Goal: Information Seeking & Learning: Learn about a topic

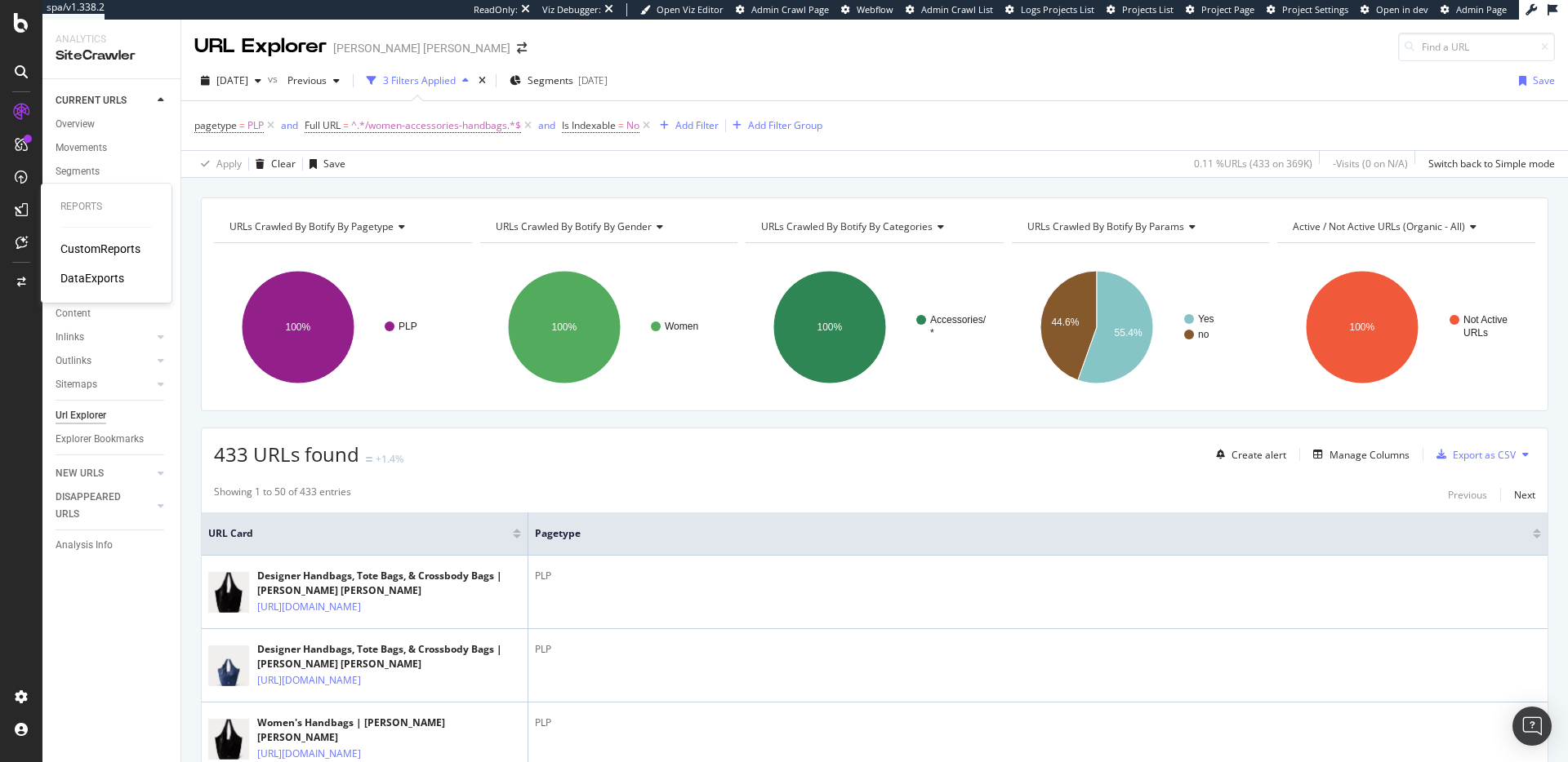
click at [85, 249] on div "CustomReports" at bounding box center [100, 249] width 80 height 16
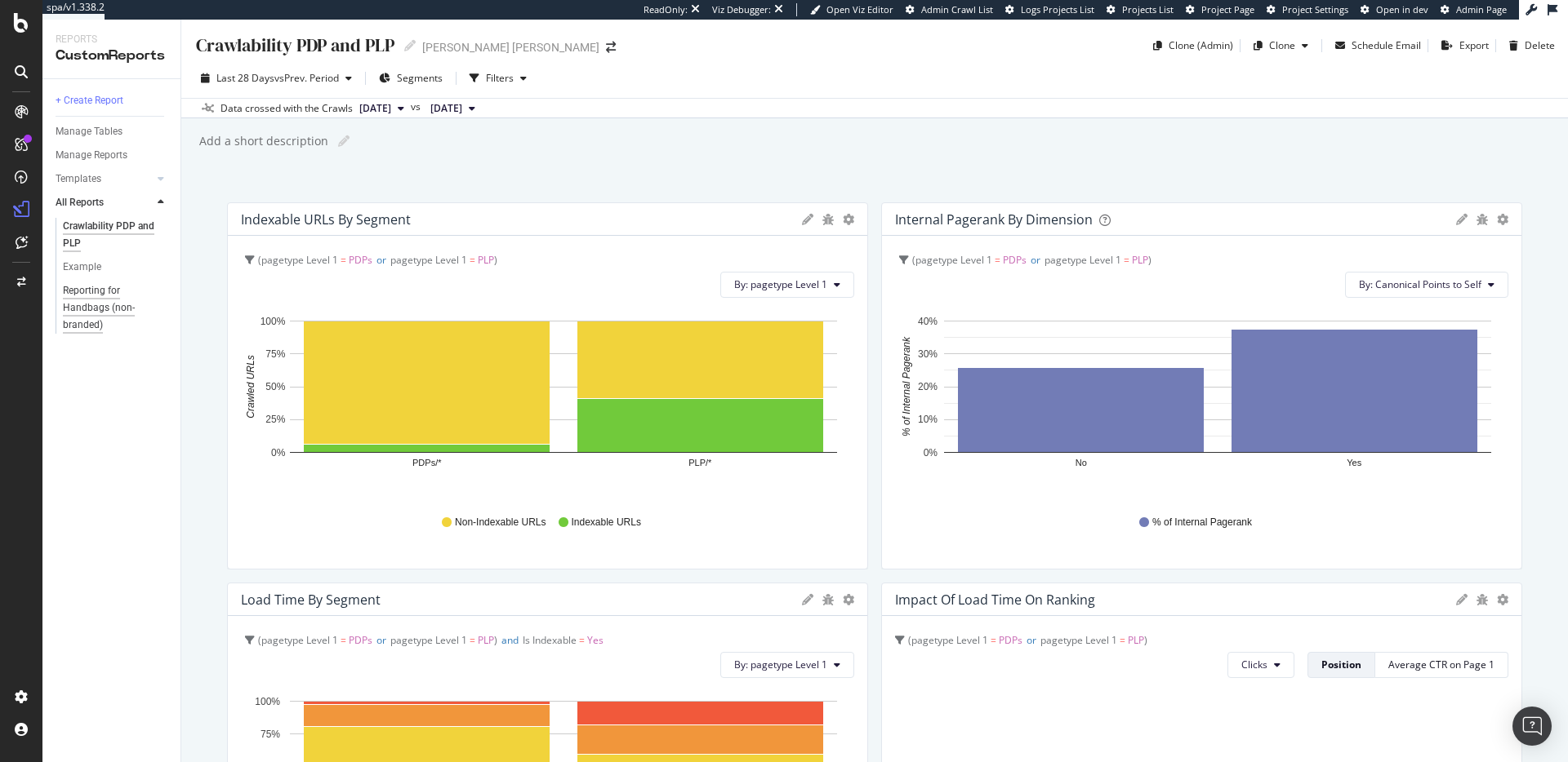
click at [101, 308] on div "Reporting for Handbags (non-branded)" at bounding box center [111, 308] width 98 height 52
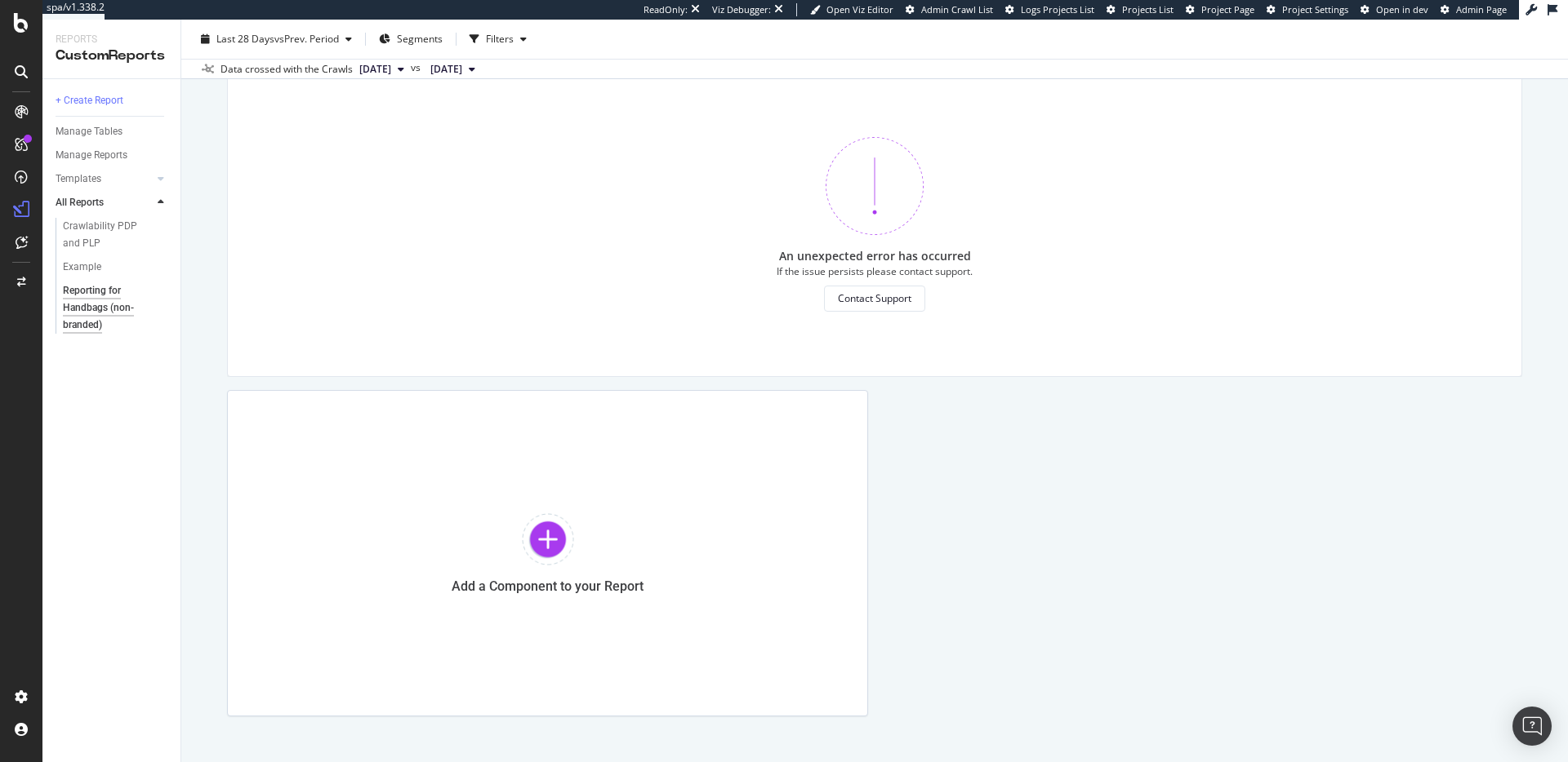
scroll to position [821, 0]
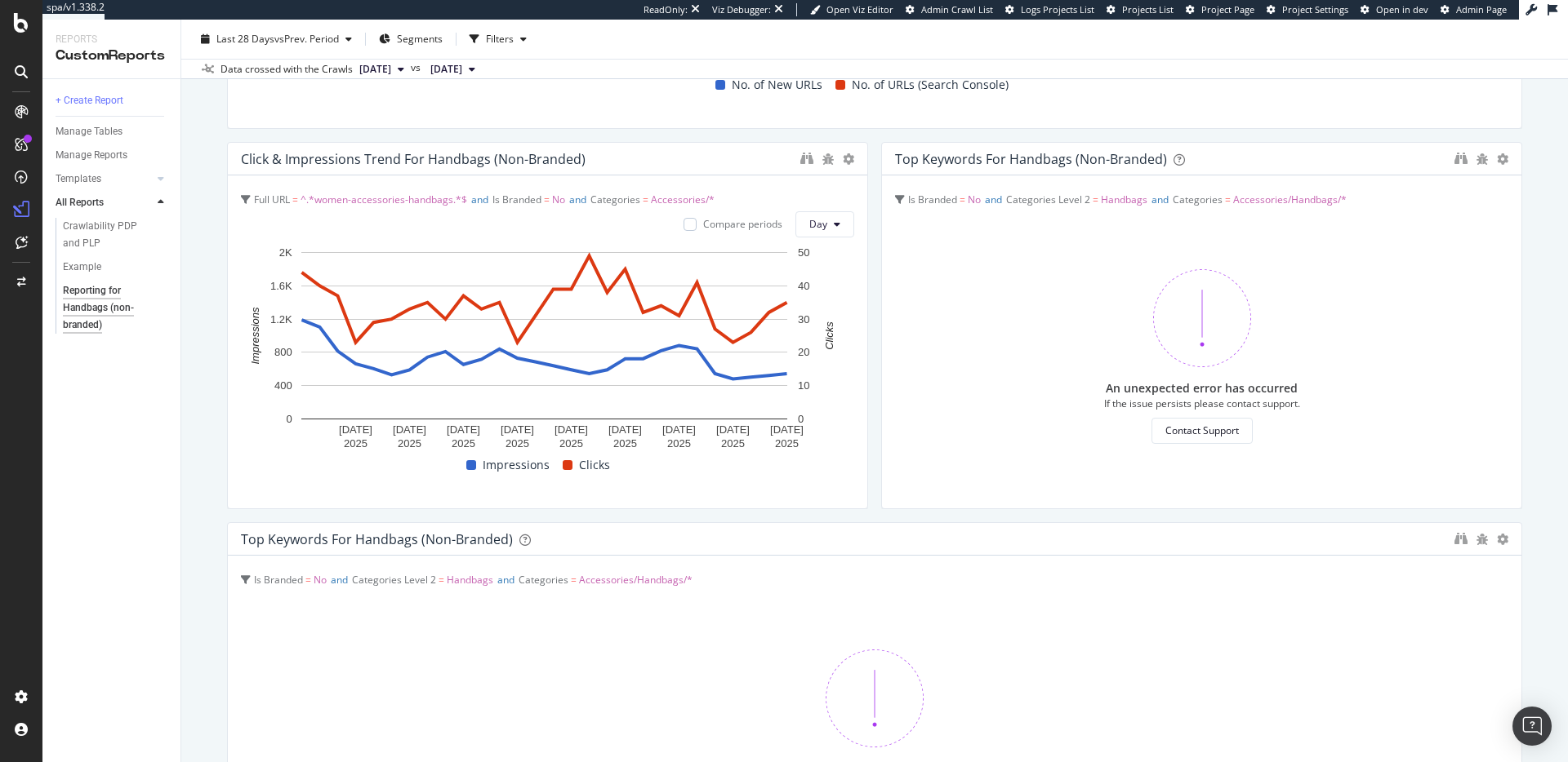
click at [688, 199] on span "Accessories/*" at bounding box center [683, 199] width 64 height 14
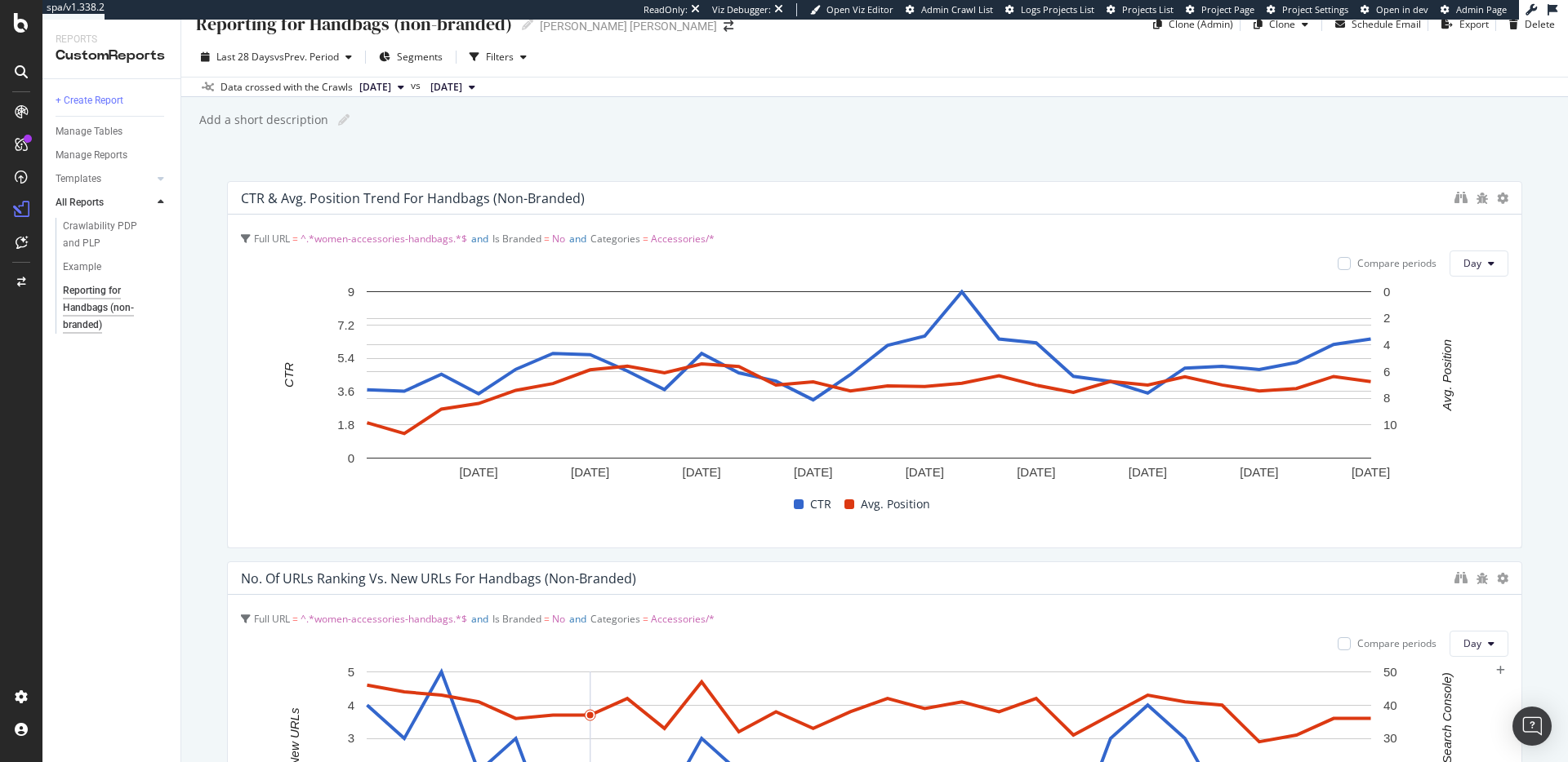
scroll to position [0, 0]
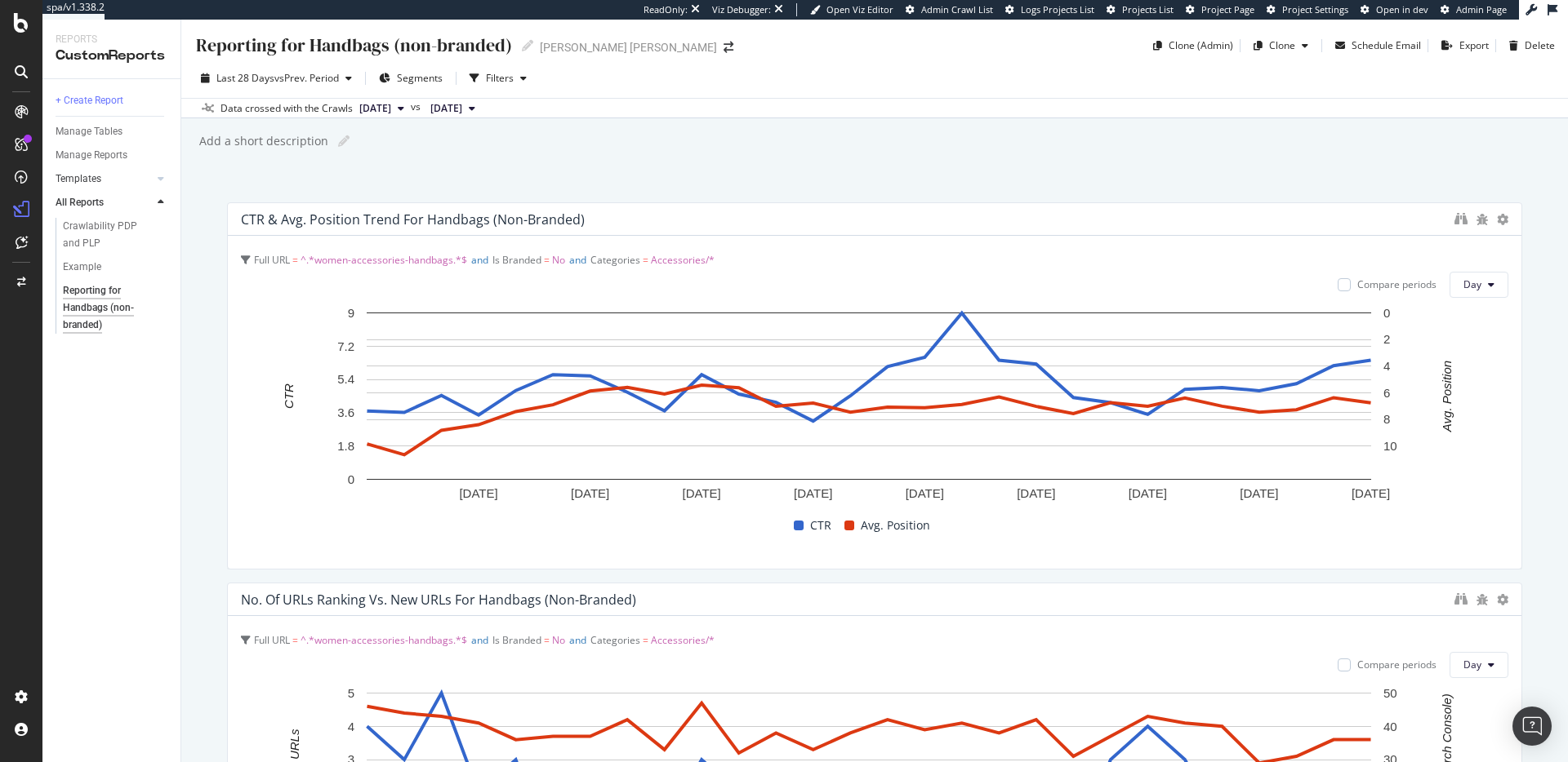
click at [118, 174] on link "Templates" at bounding box center [104, 179] width 98 height 17
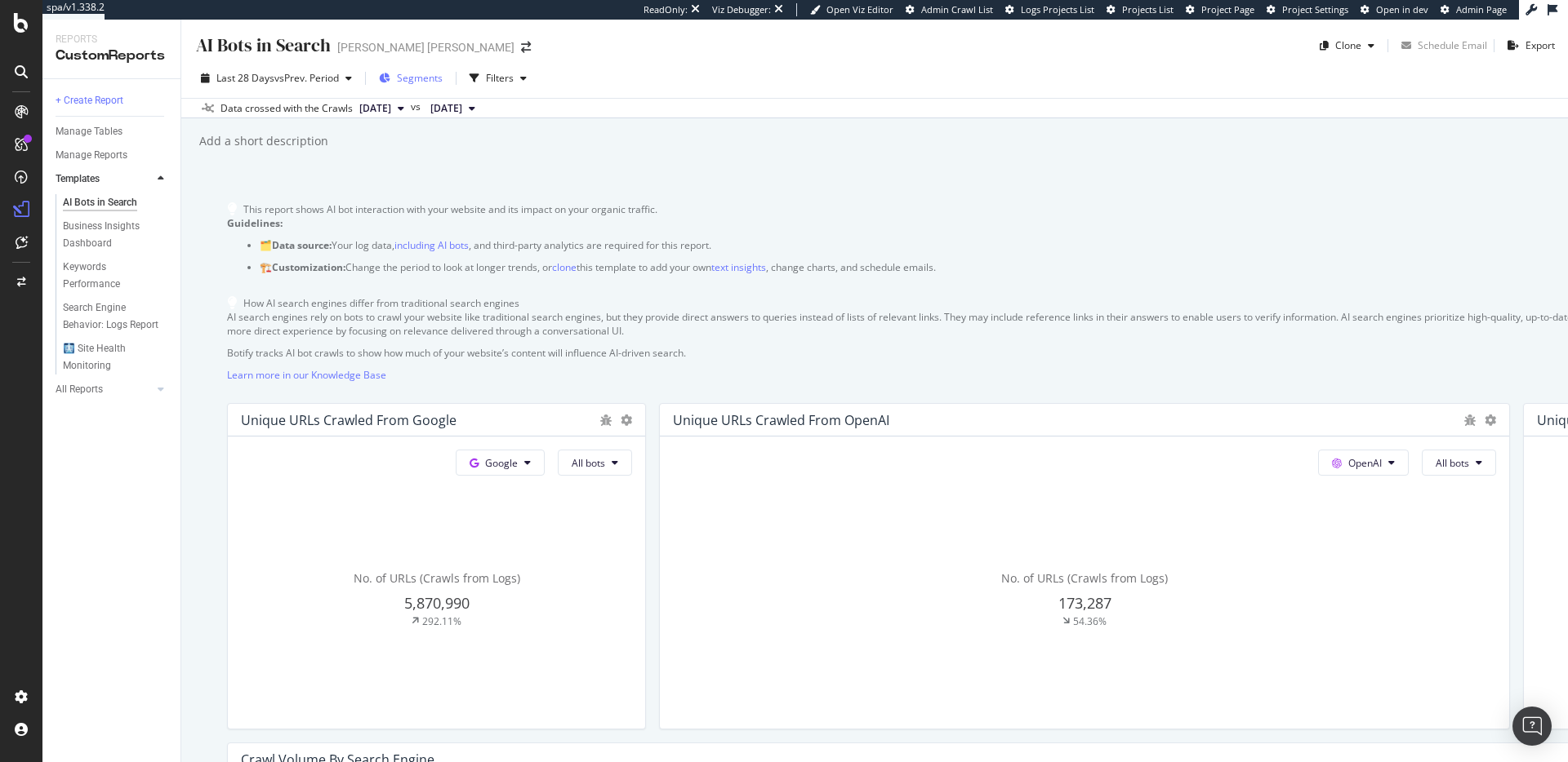
click at [422, 79] on span "Segments" at bounding box center [420, 78] width 46 height 14
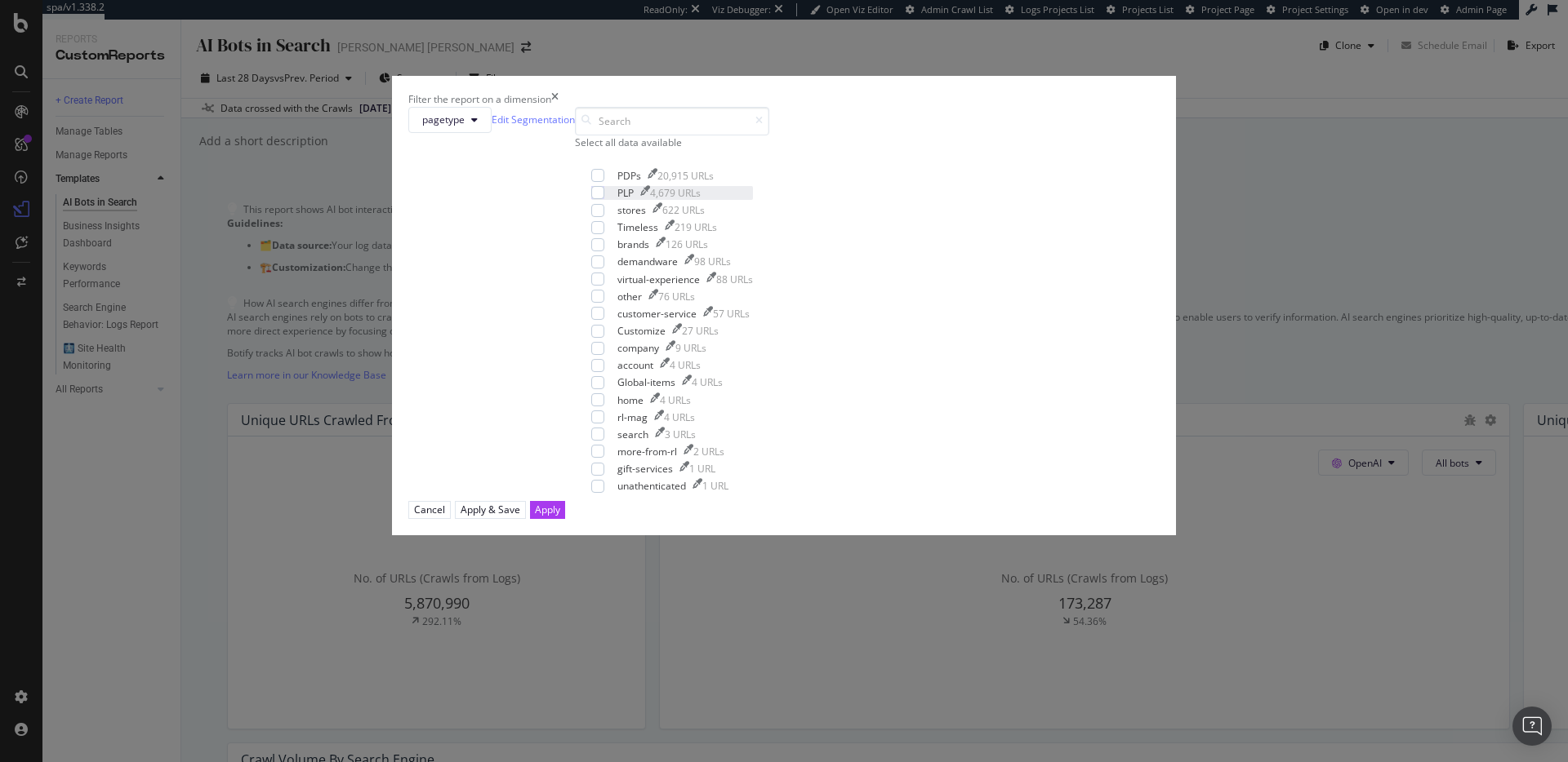
scroll to position [28, 0]
click at [491, 133] on button "pagetype" at bounding box center [450, 120] width 83 height 26
click at [684, 308] on span "Categories" at bounding box center [667, 315] width 59 height 15
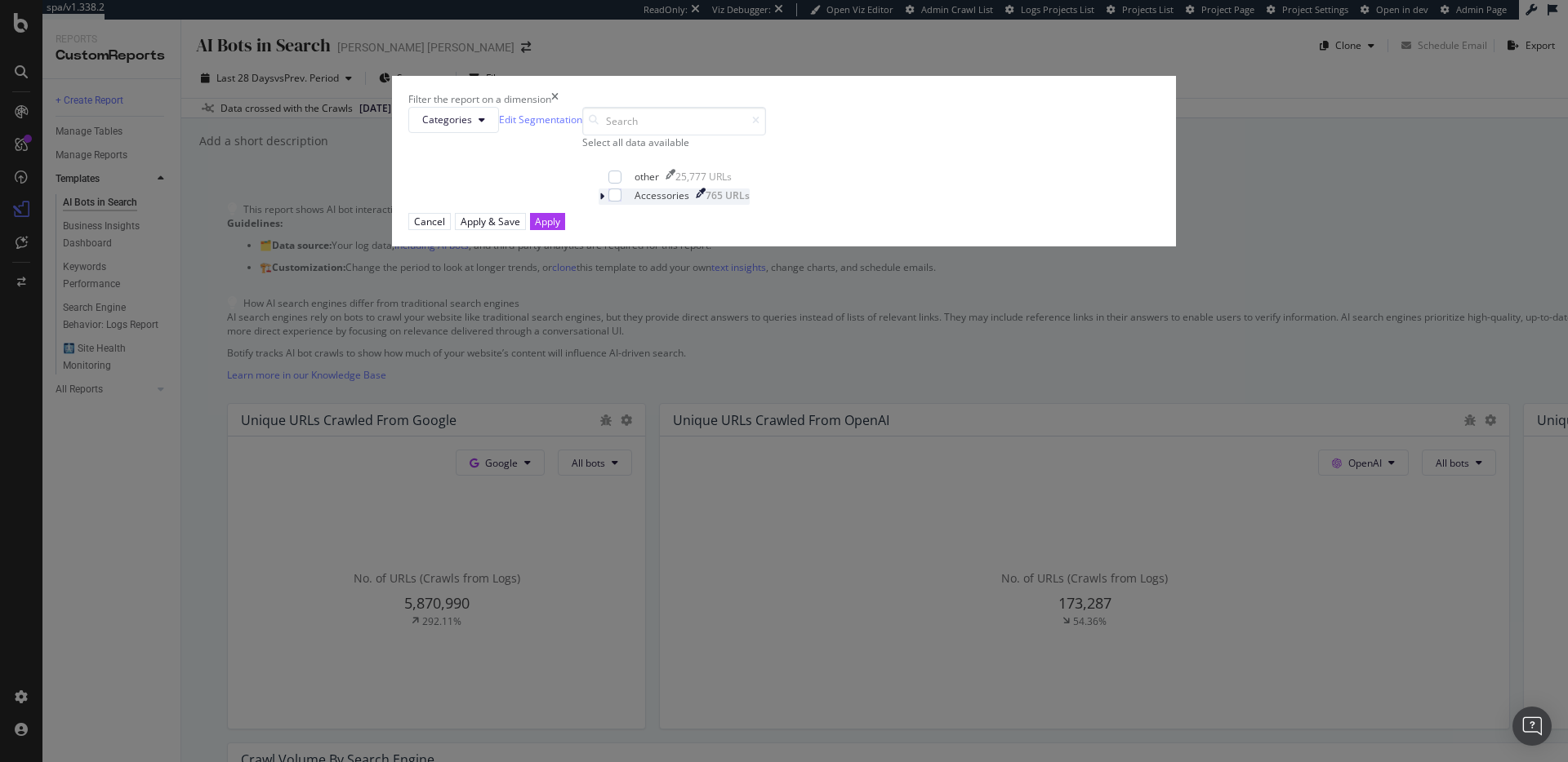
click at [604, 202] on icon "modal" at bounding box center [602, 196] width 5 height 9
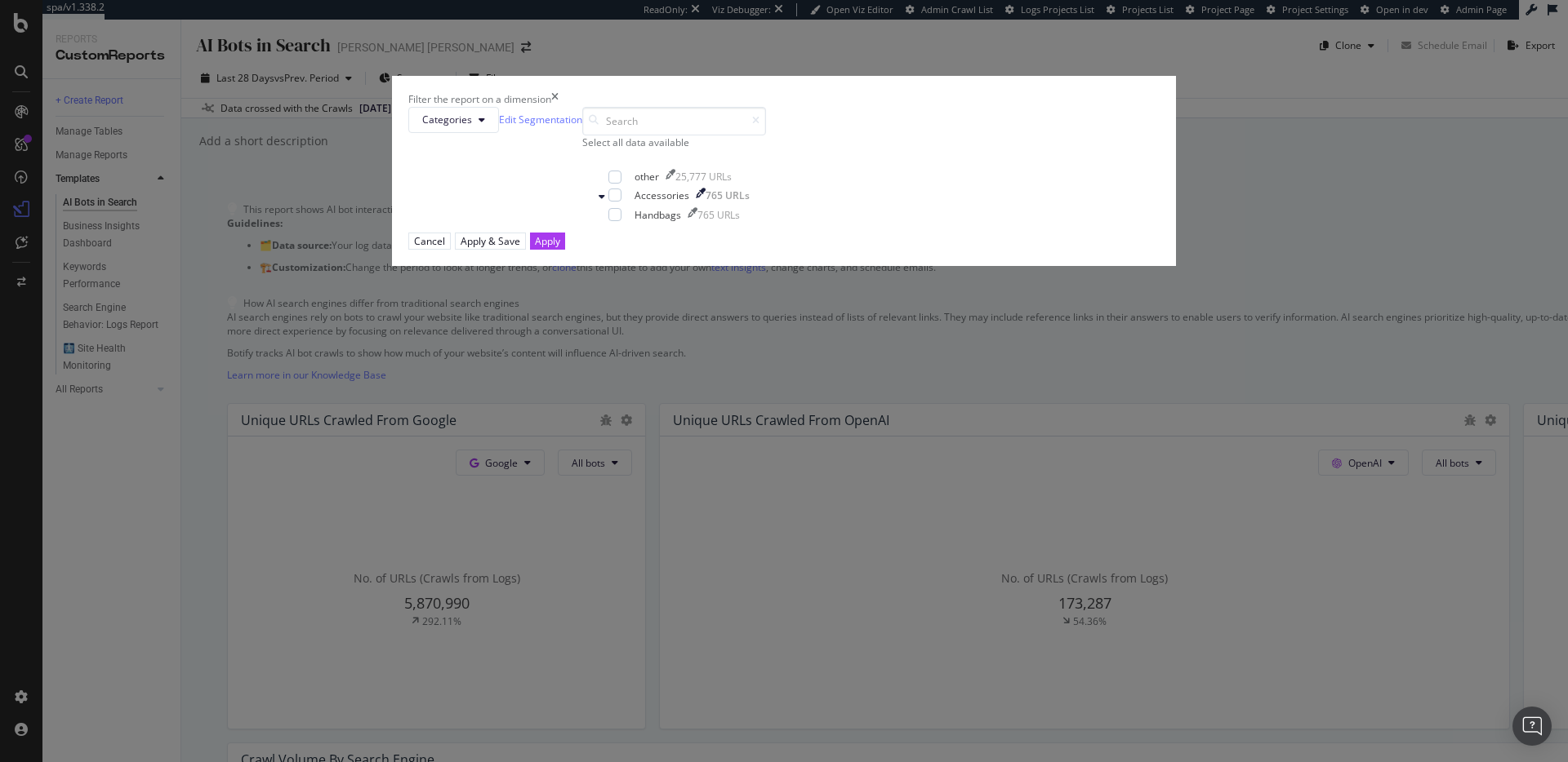
drag, startPoint x: 649, startPoint y: 457, endPoint x: 738, endPoint y: 465, distance: 89.4
click at [622, 221] on div "modal" at bounding box center [615, 214] width 13 height 13
click at [560, 248] on div "Apply" at bounding box center [547, 241] width 25 height 14
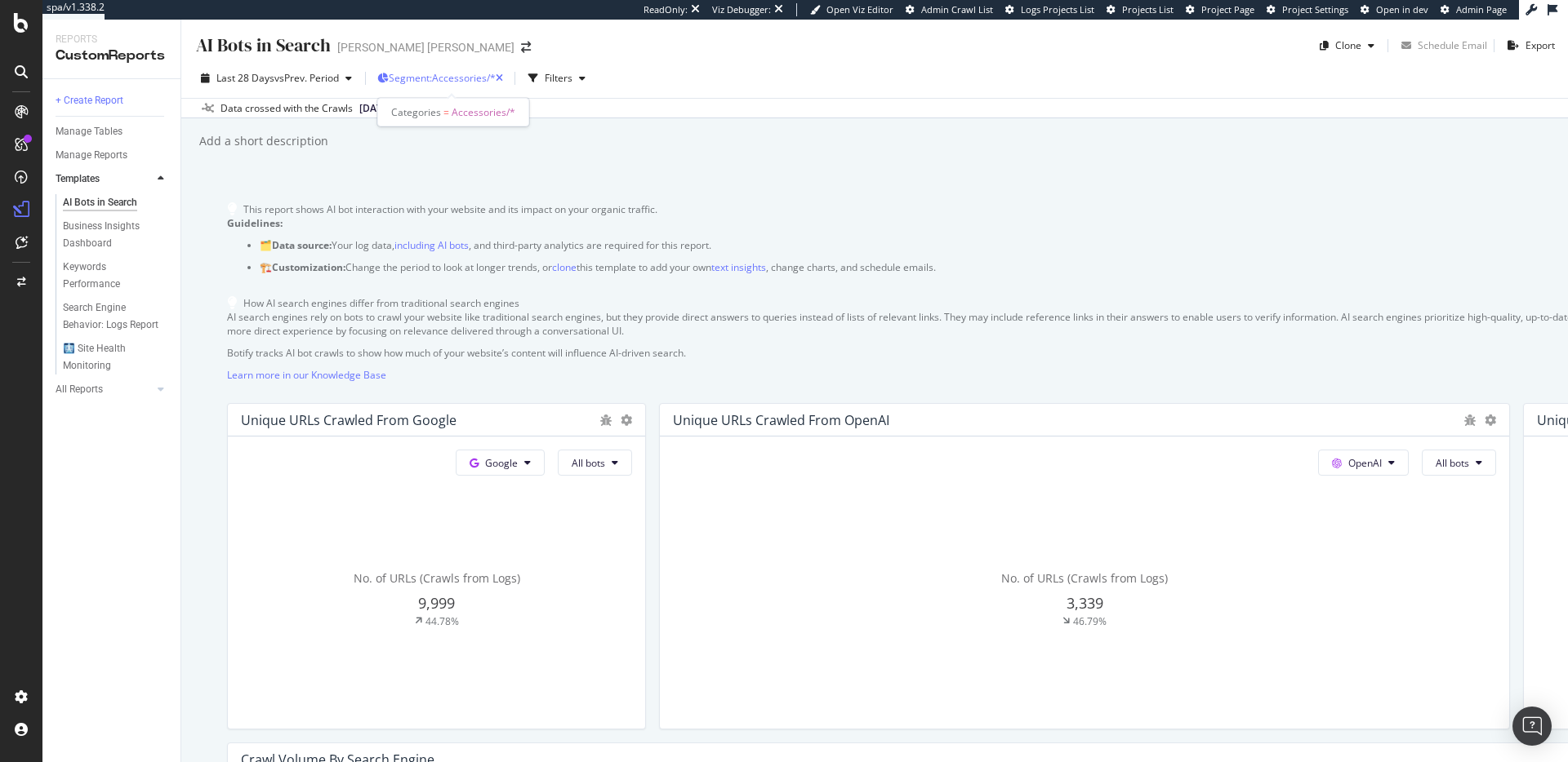
click at [483, 73] on span "Segment: Accessories/*" at bounding box center [442, 78] width 107 height 14
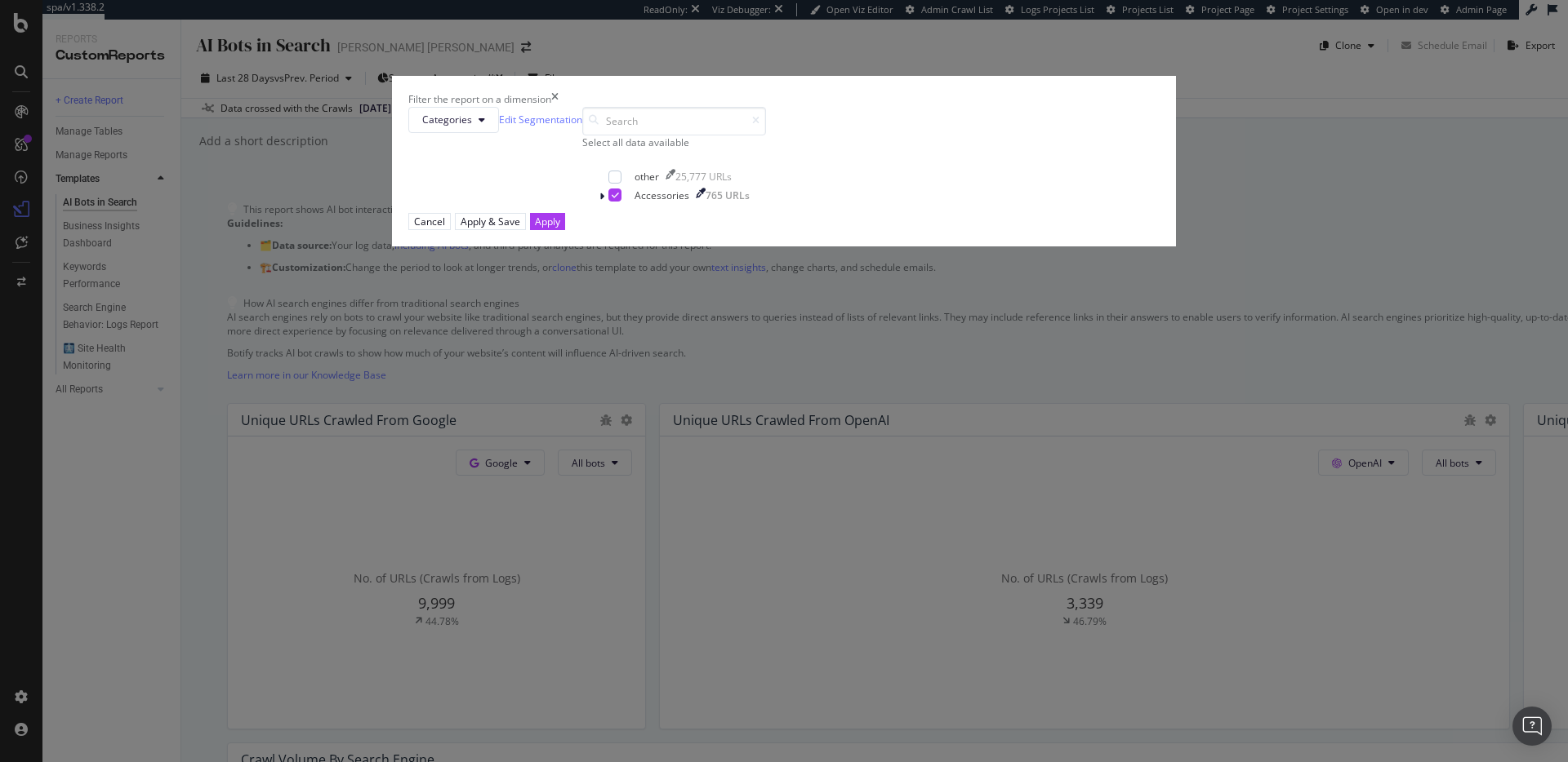
click at [483, 73] on div "Filter the report on a dimension Categories Edit Segmentation Select all data a…" at bounding box center [784, 381] width 1568 height 762
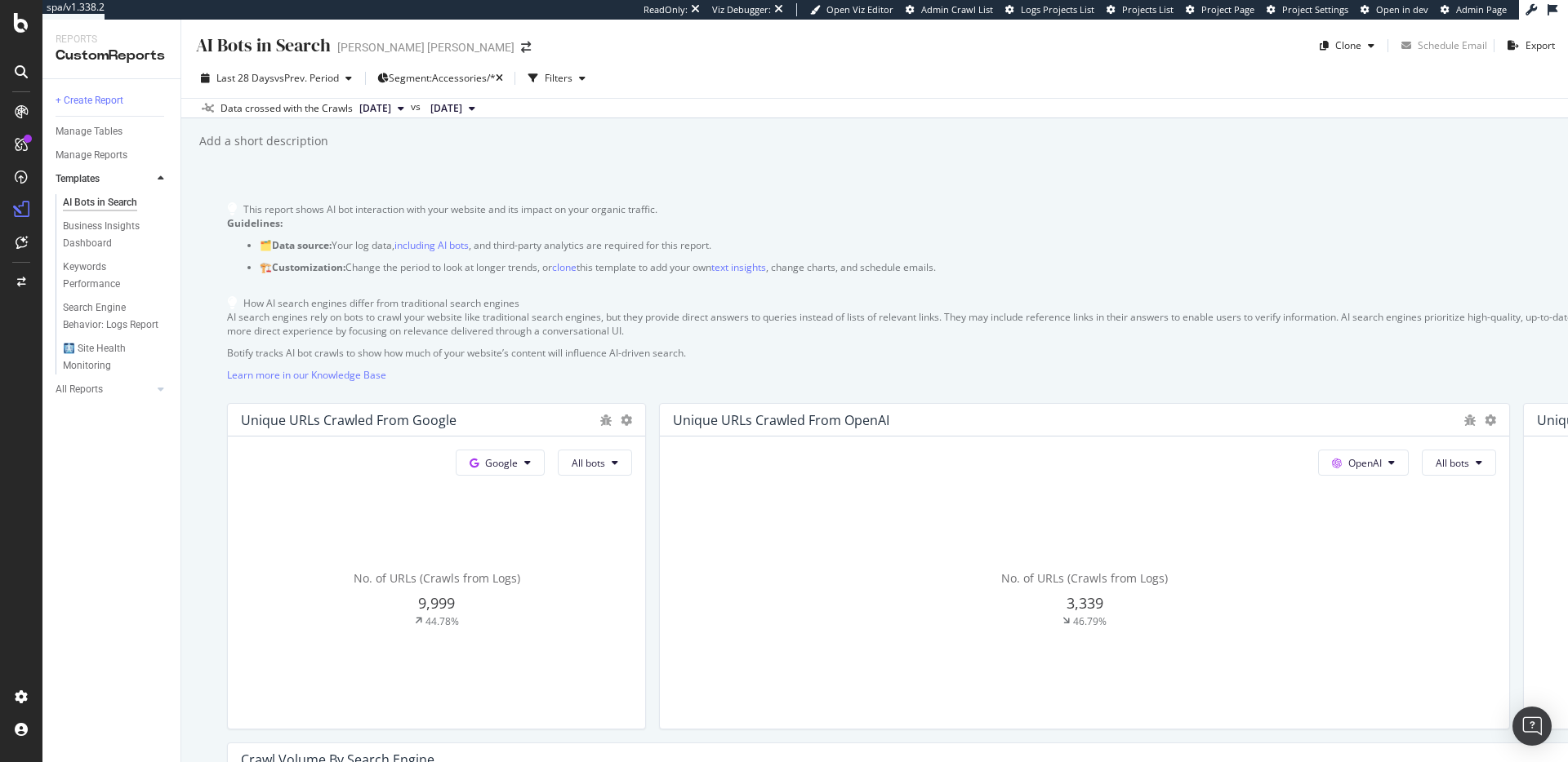
drag, startPoint x: 769, startPoint y: 148, endPoint x: 781, endPoint y: 164, distance: 20.0
click at [769, 148] on div "Add a short description Add a short description" at bounding box center [882, 141] width 1370 height 24
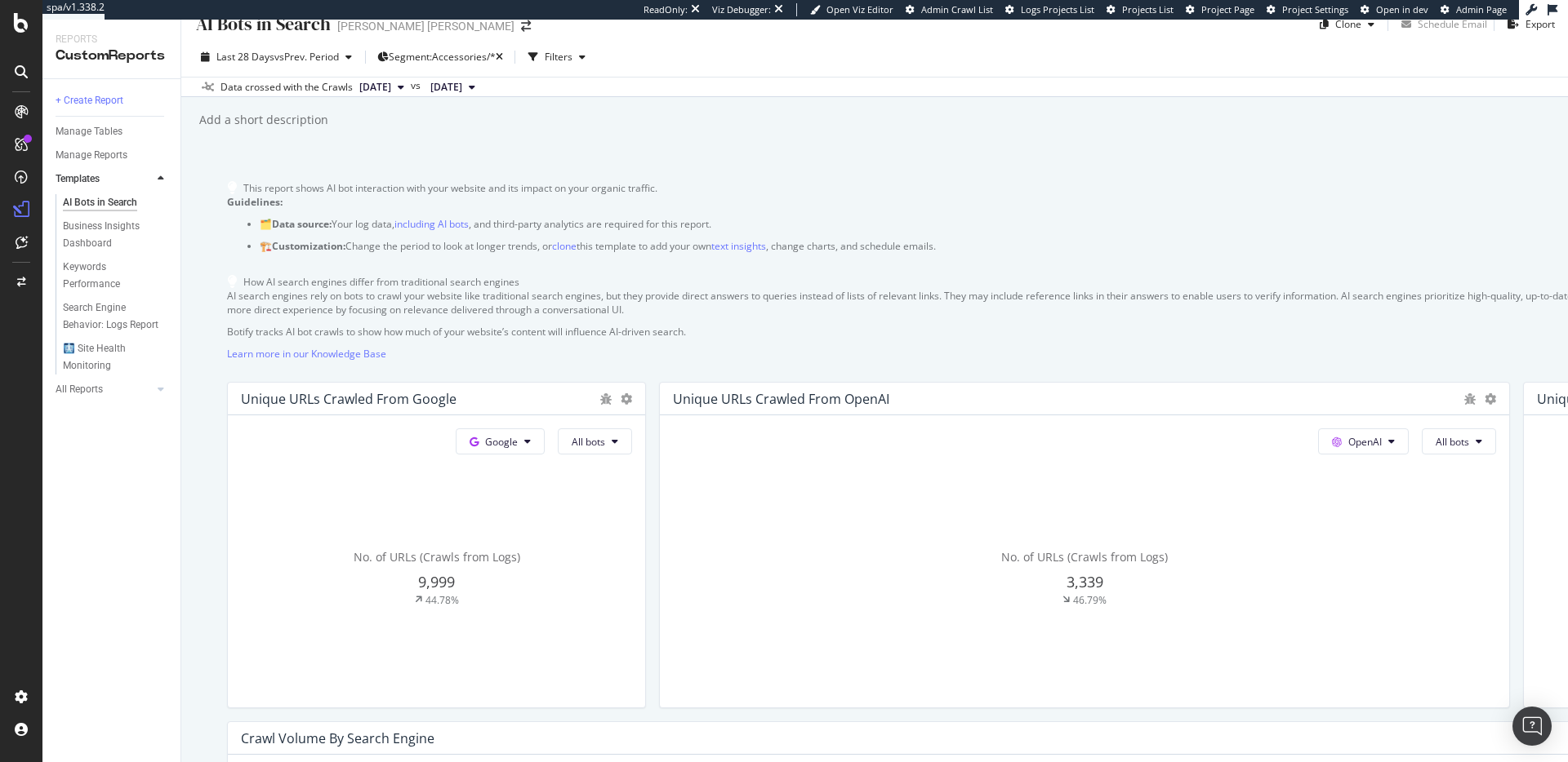
scroll to position [32, 0]
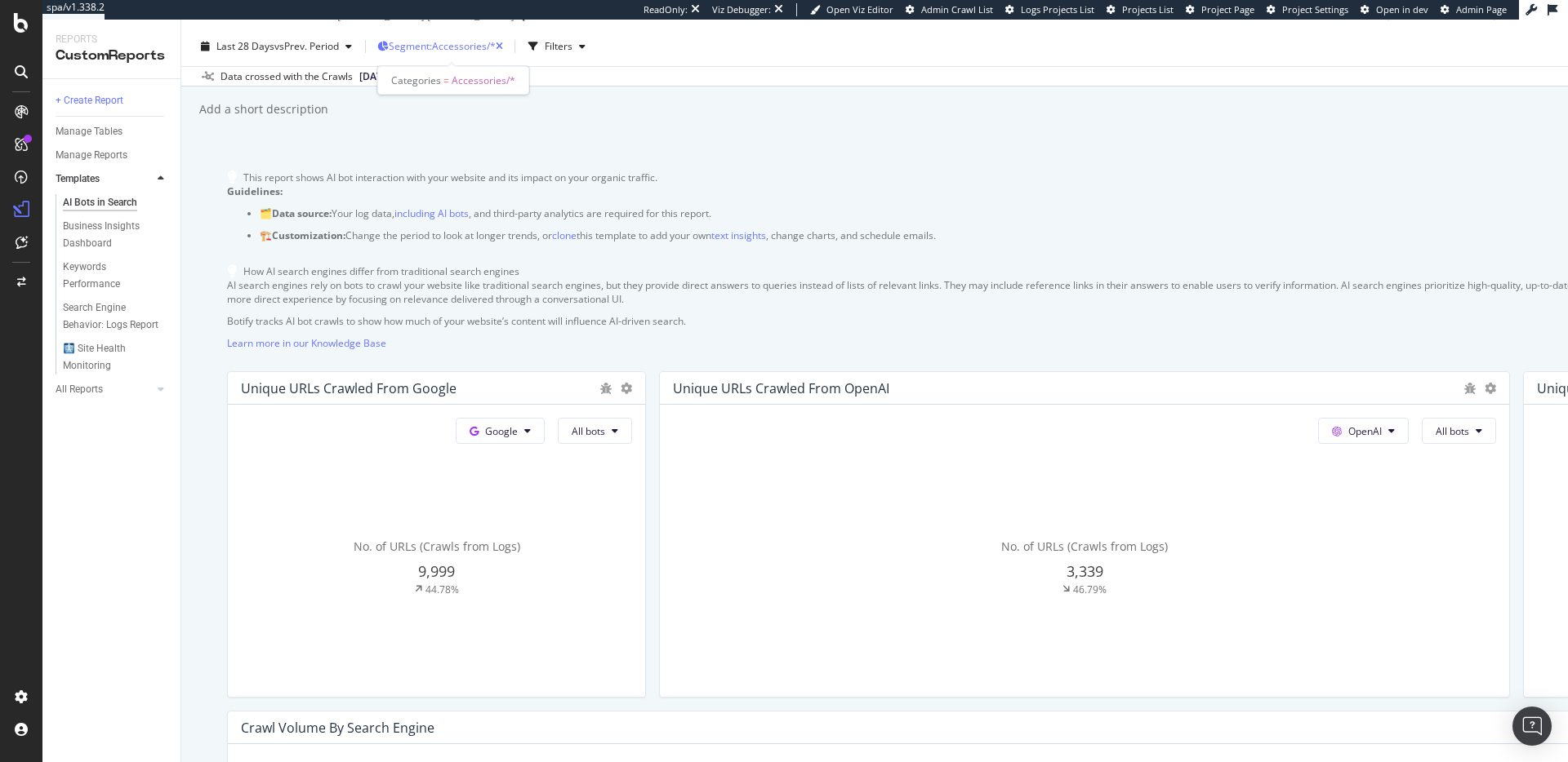
click at [470, 39] on span "Segment: Accessories/*" at bounding box center [442, 46] width 107 height 14
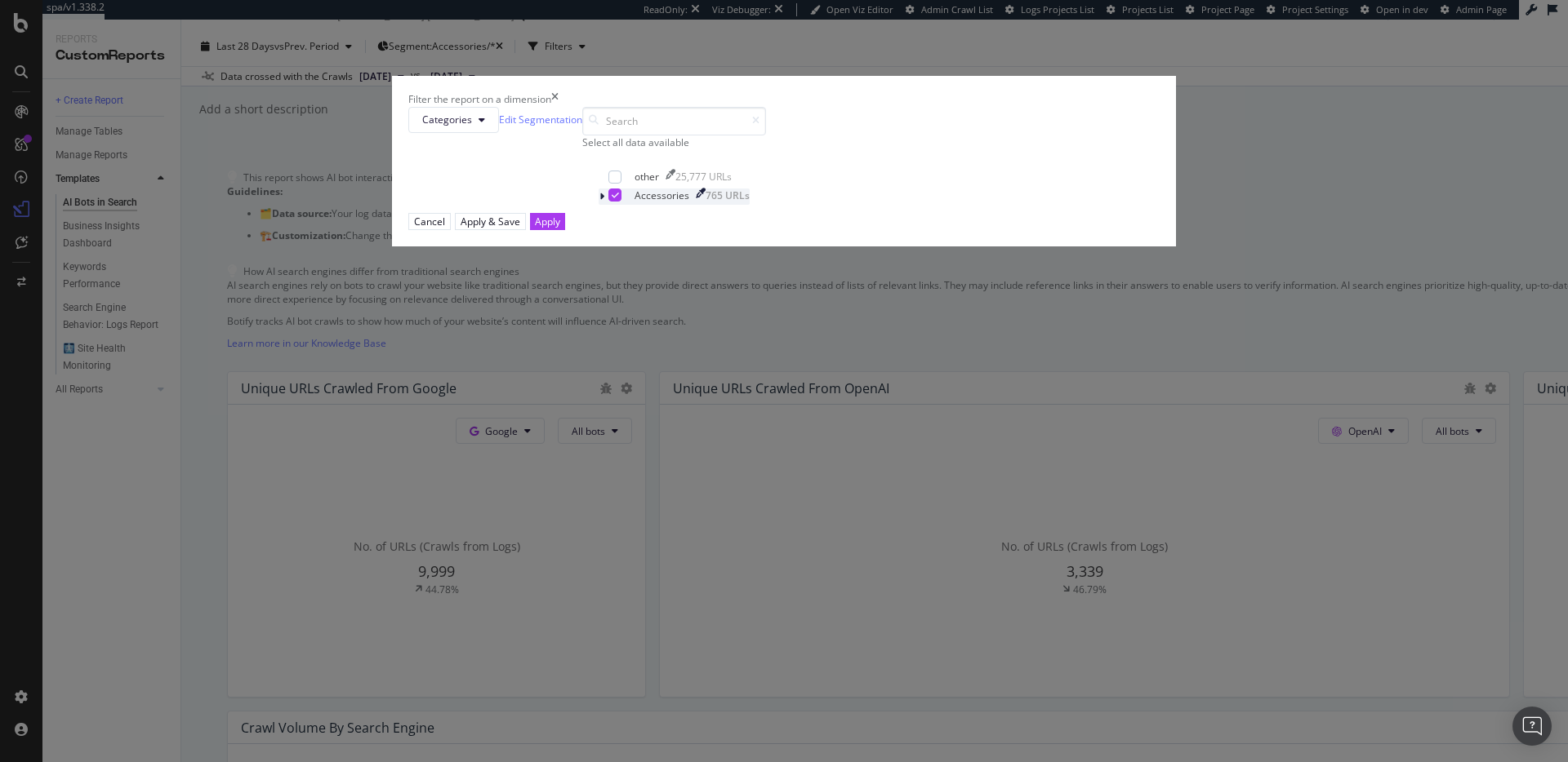
click at [604, 202] on icon "modal" at bounding box center [602, 196] width 5 height 9
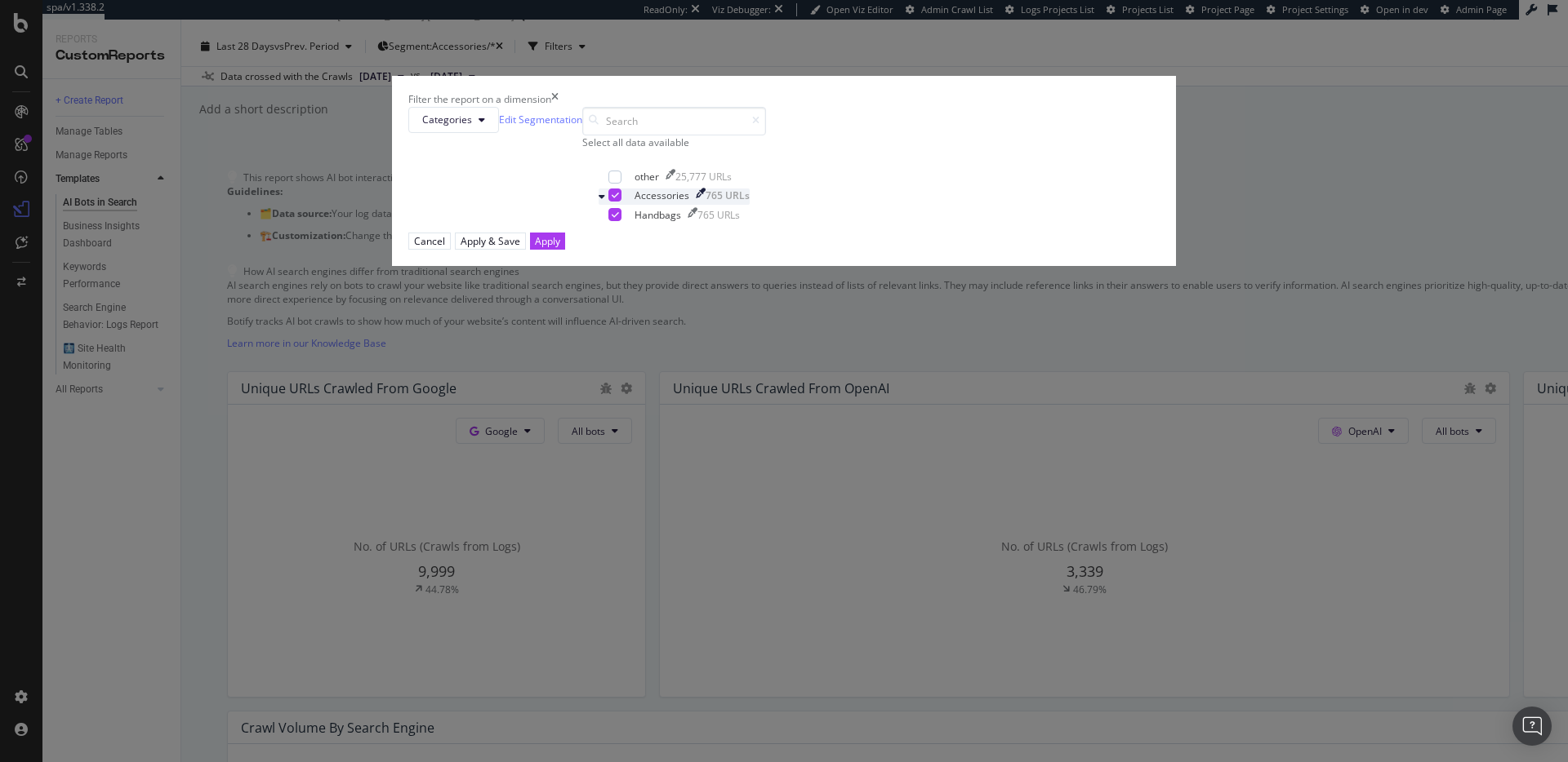
click at [619, 199] on icon "modal" at bounding box center [615, 194] width 8 height 8
click at [622, 221] on div "modal" at bounding box center [615, 214] width 13 height 13
click at [560, 248] on div "Apply" at bounding box center [547, 241] width 25 height 14
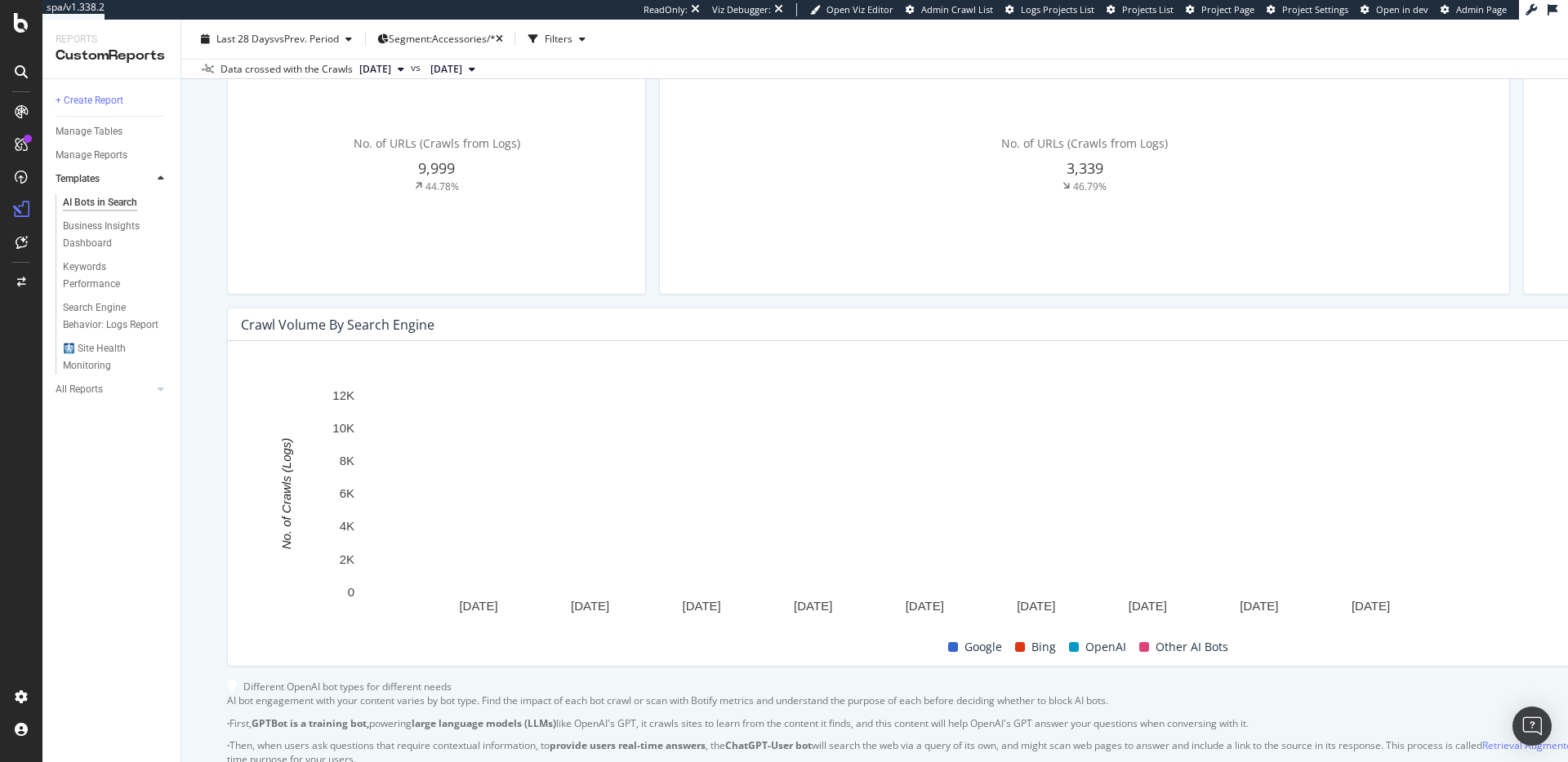
scroll to position [0, 0]
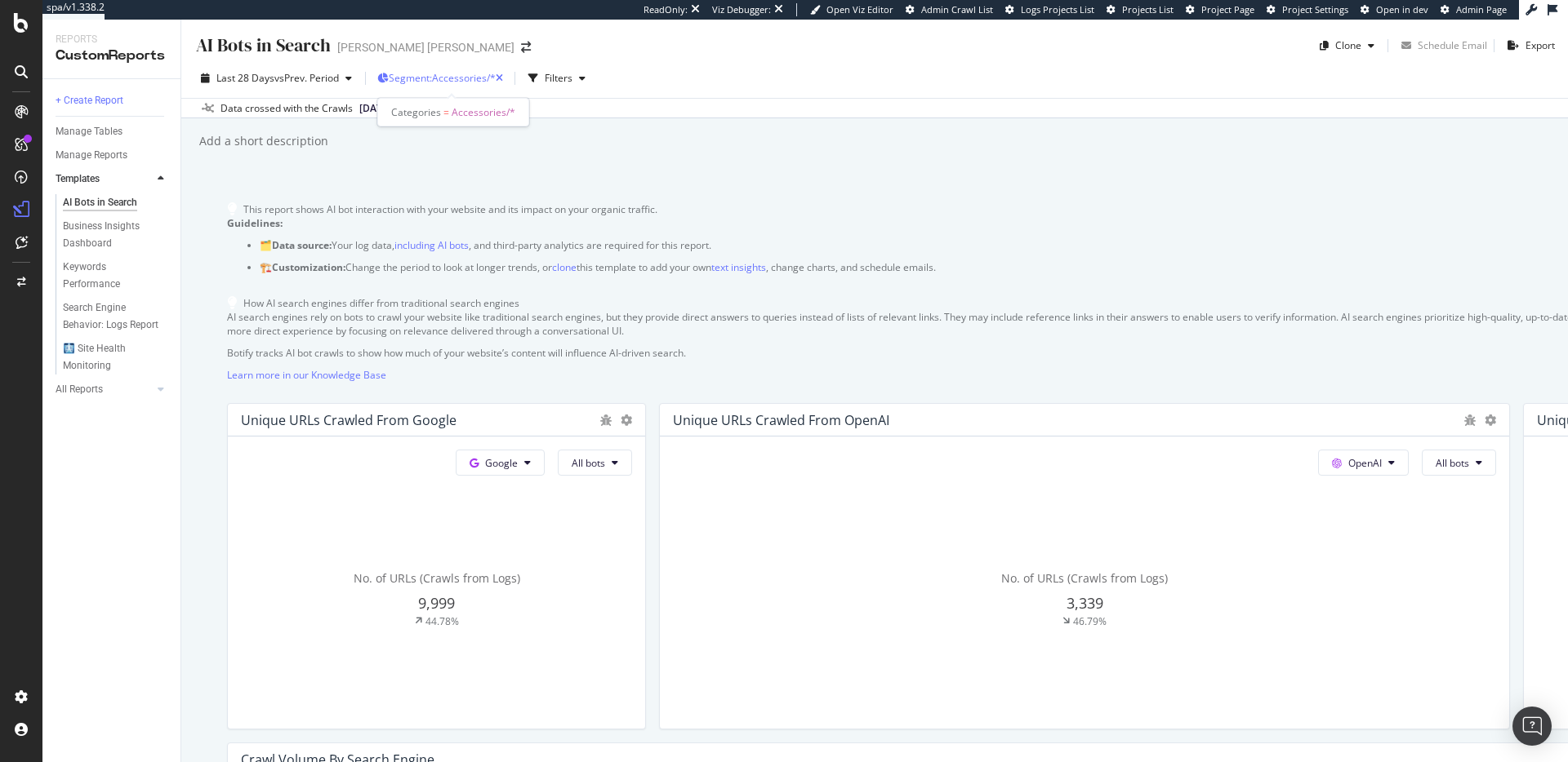
click at [439, 75] on span "Segment: Accessories/*" at bounding box center [442, 78] width 107 height 14
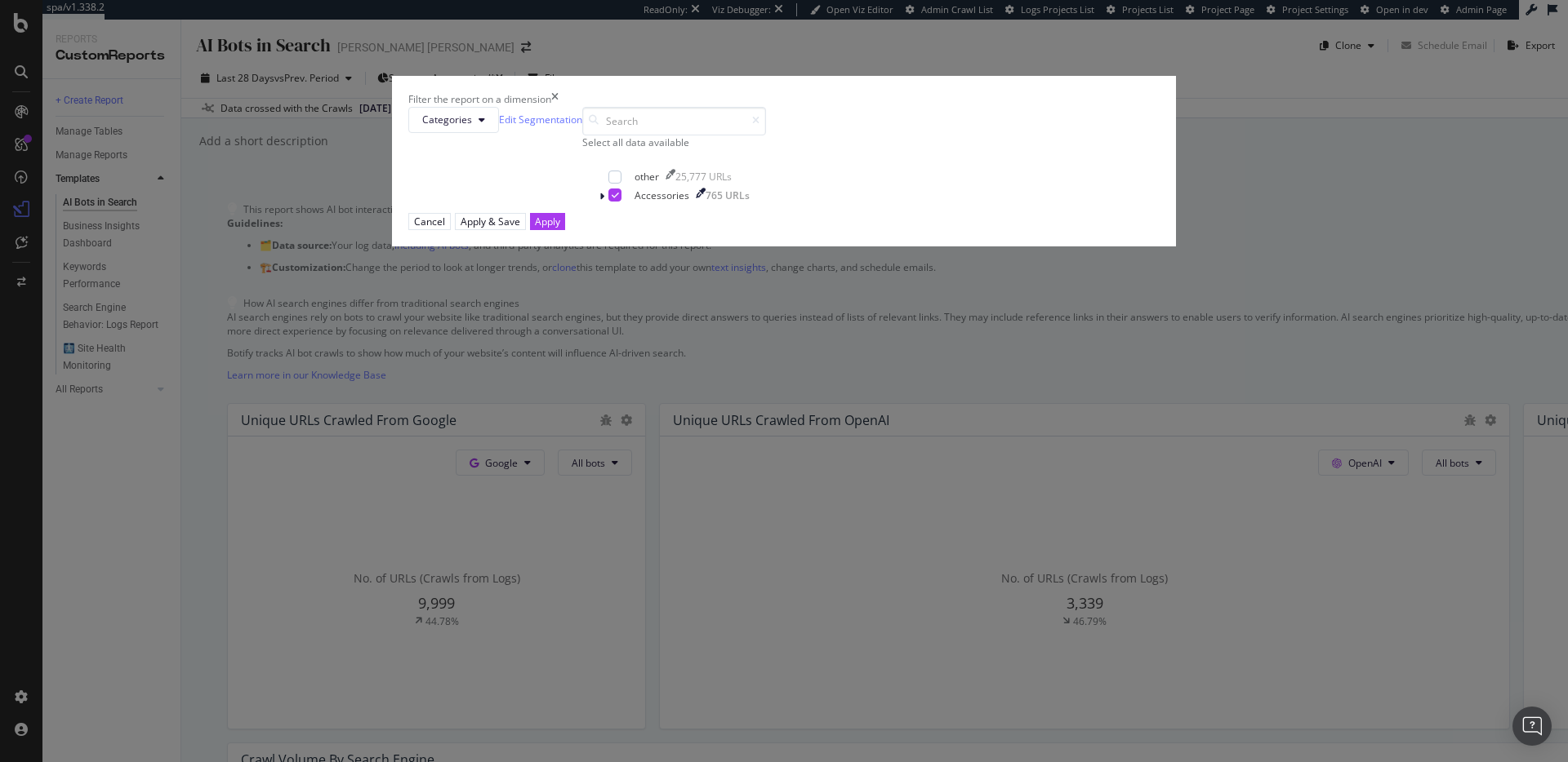
click at [559, 106] on div "times" at bounding box center [554, 99] width 8 height 14
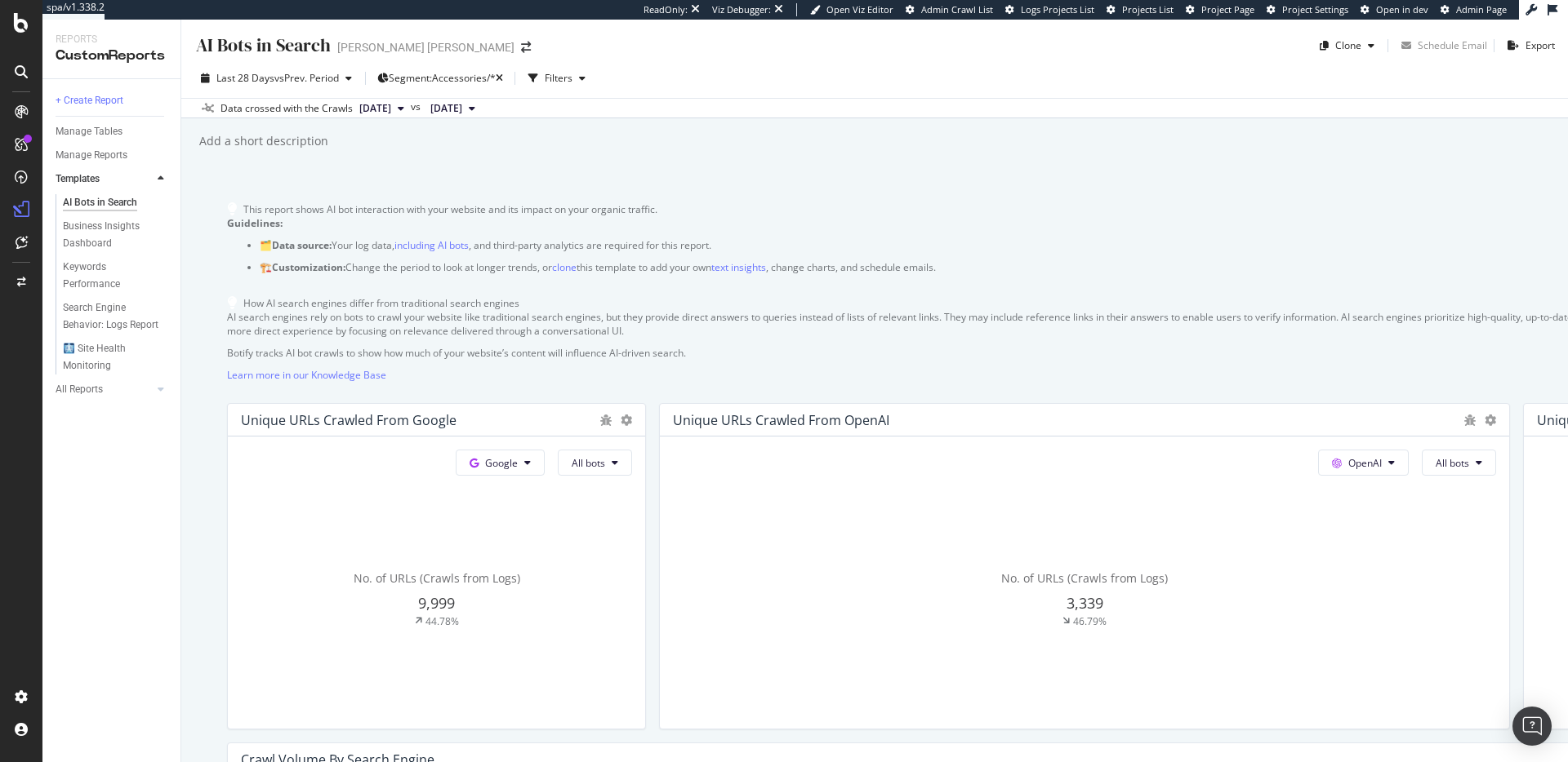
click at [832, 188] on div "AI Bots in Search AI Bots in Search Ralph Lauren Clone Schedule Email Export La…" at bounding box center [875, 391] width 1387 height 743
click at [113, 235] on div "AI Analytics" at bounding box center [90, 239] width 60 height 16
